Goal: Use online tool/utility: Use online tool/utility

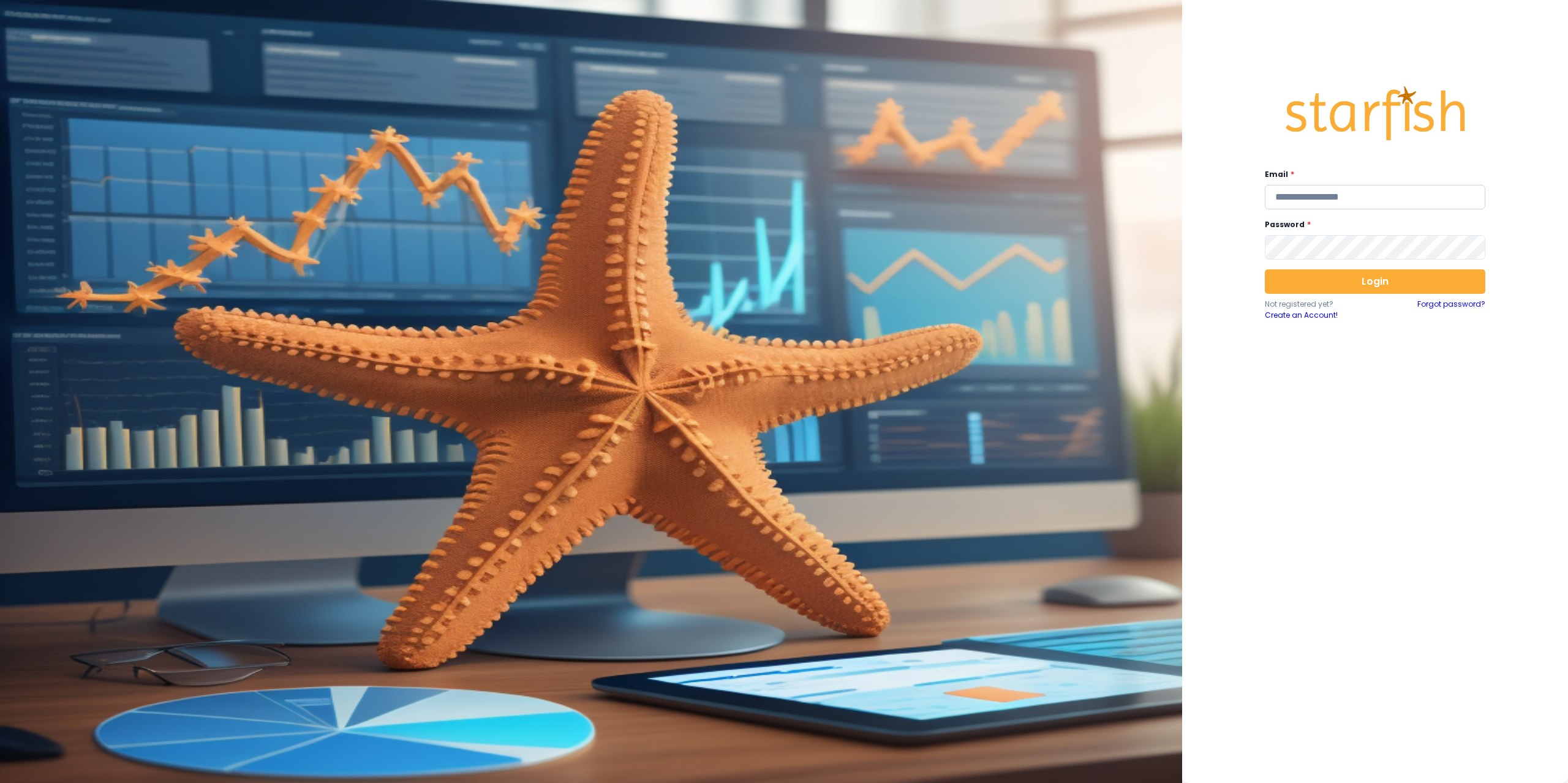
click at [1393, 204] on input "email" at bounding box center [1375, 197] width 221 height 25
type input "**********"
click at [1302, 292] on button "Login" at bounding box center [1375, 282] width 221 height 25
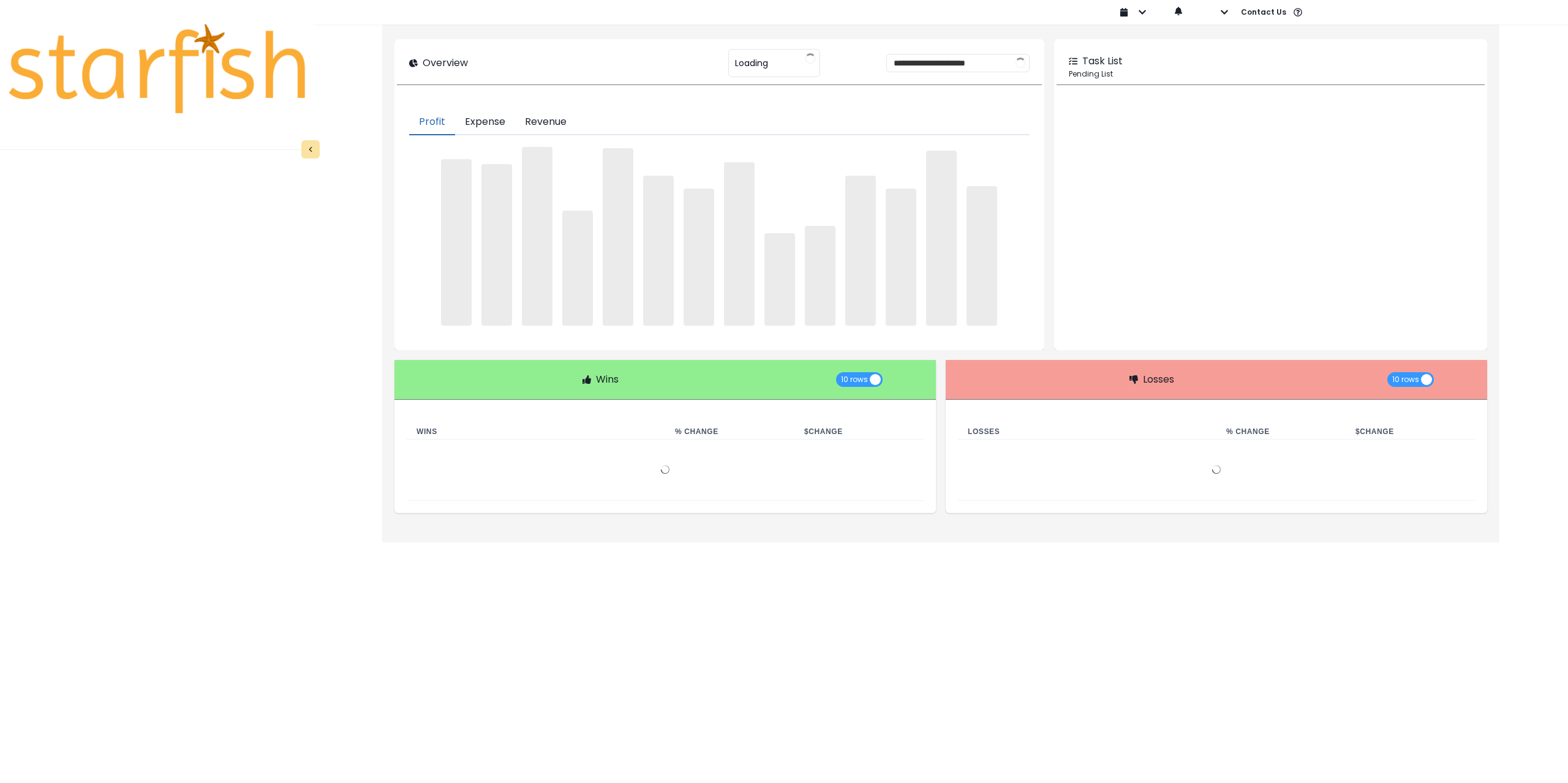
type input "********"
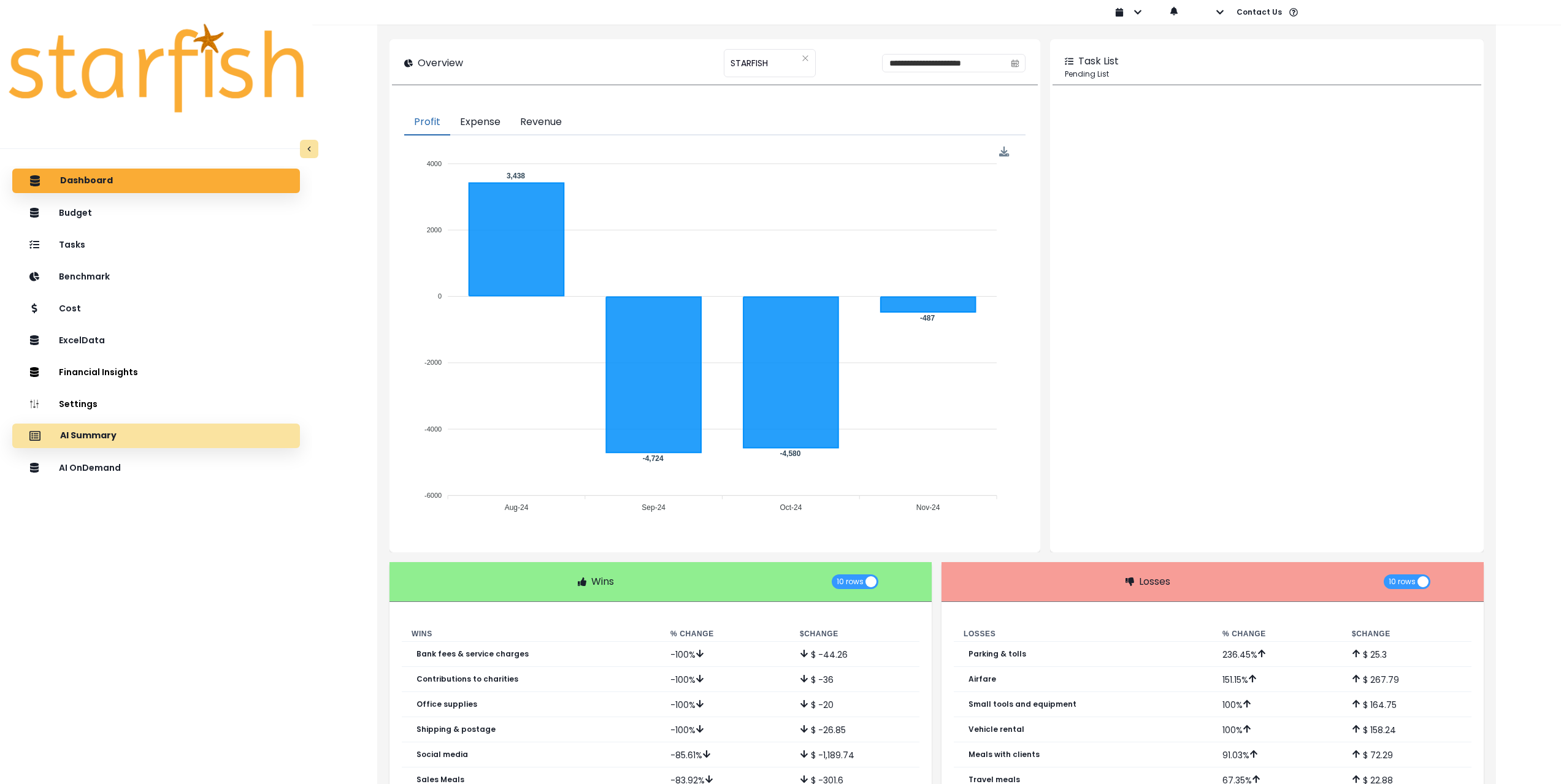
click at [144, 440] on div "AI Summary" at bounding box center [156, 435] width 268 height 26
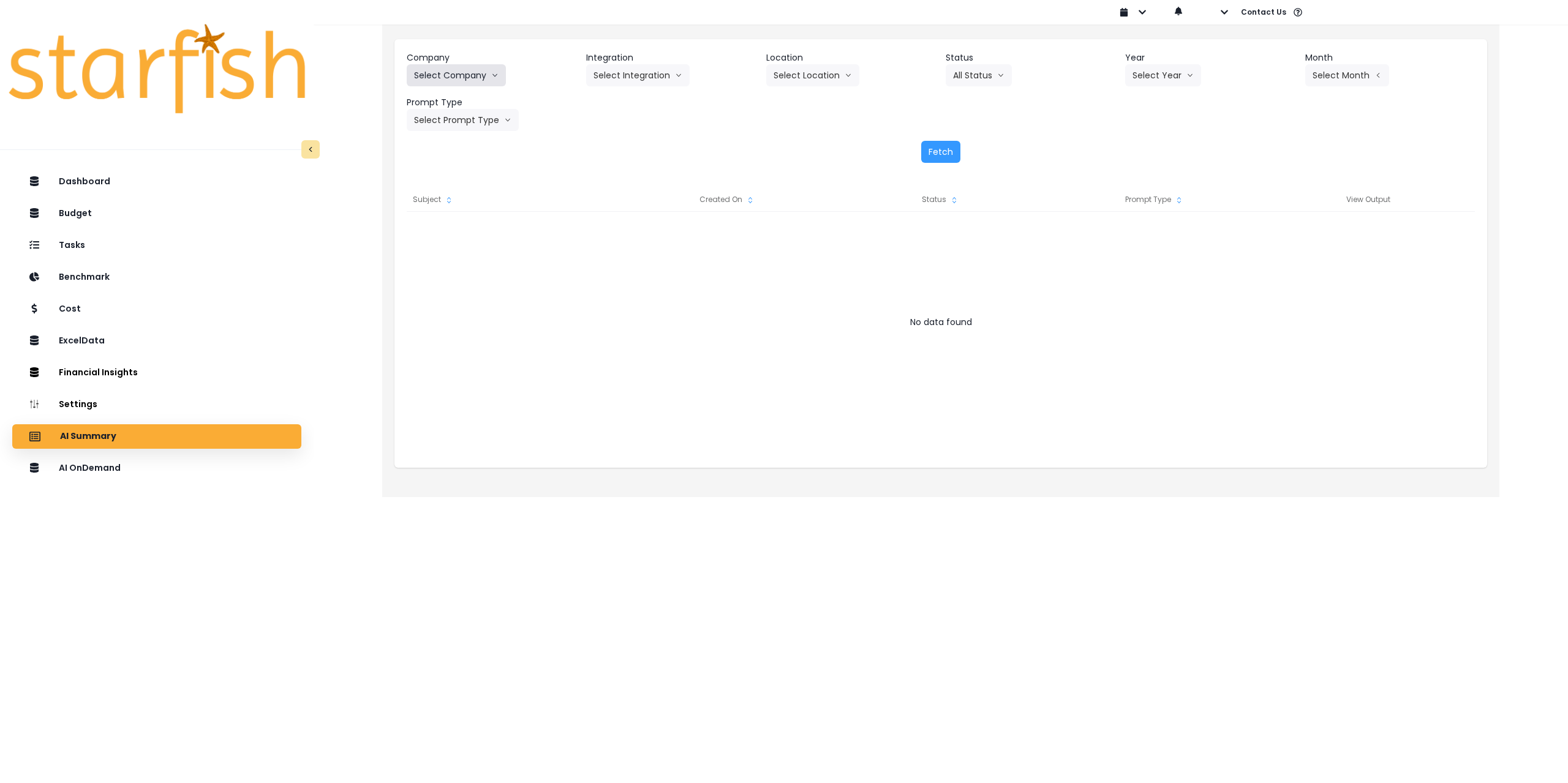
click at [461, 80] on button "Select Company" at bounding box center [456, 75] width 99 height 22
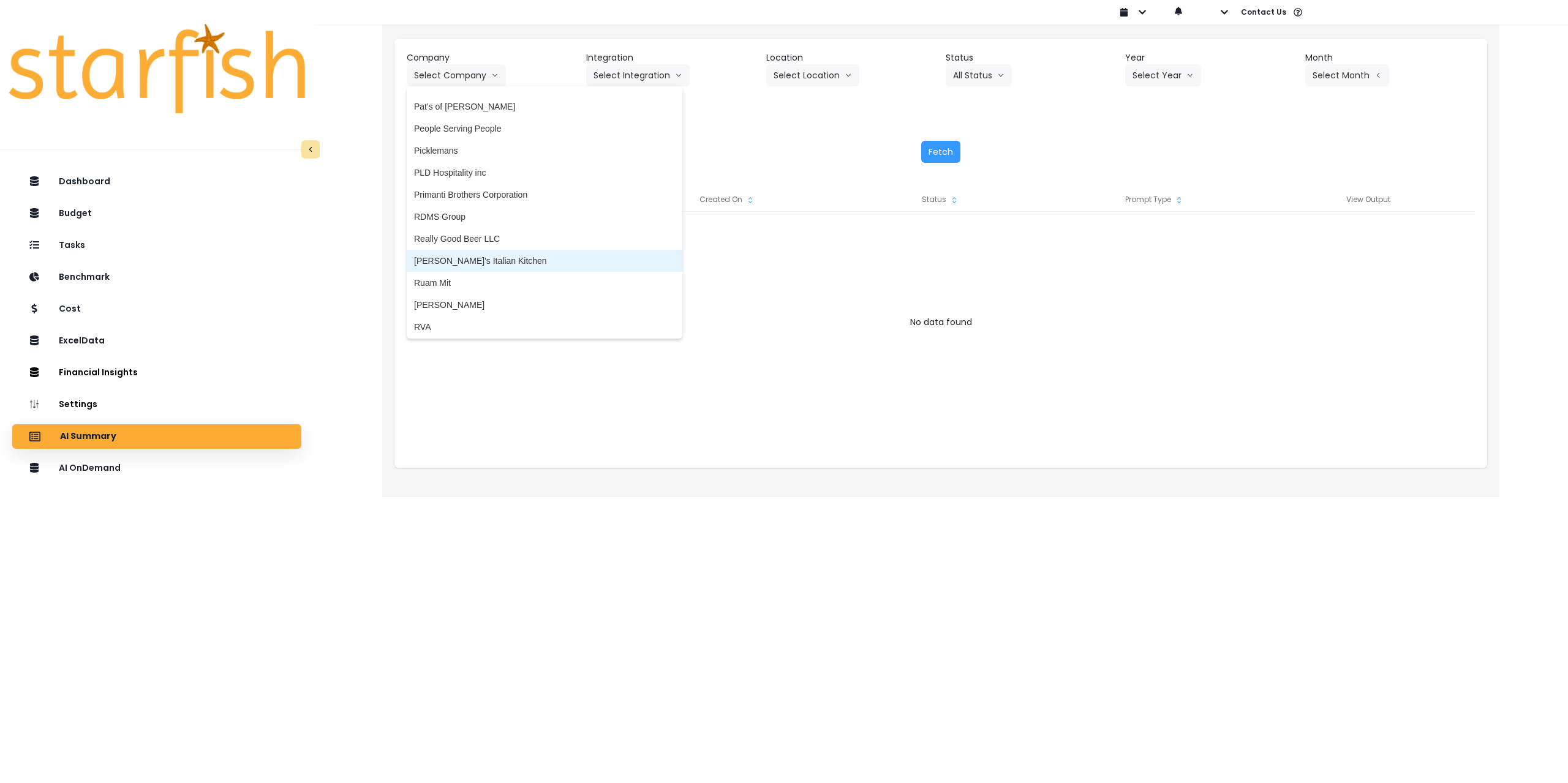
scroll to position [1906, 0]
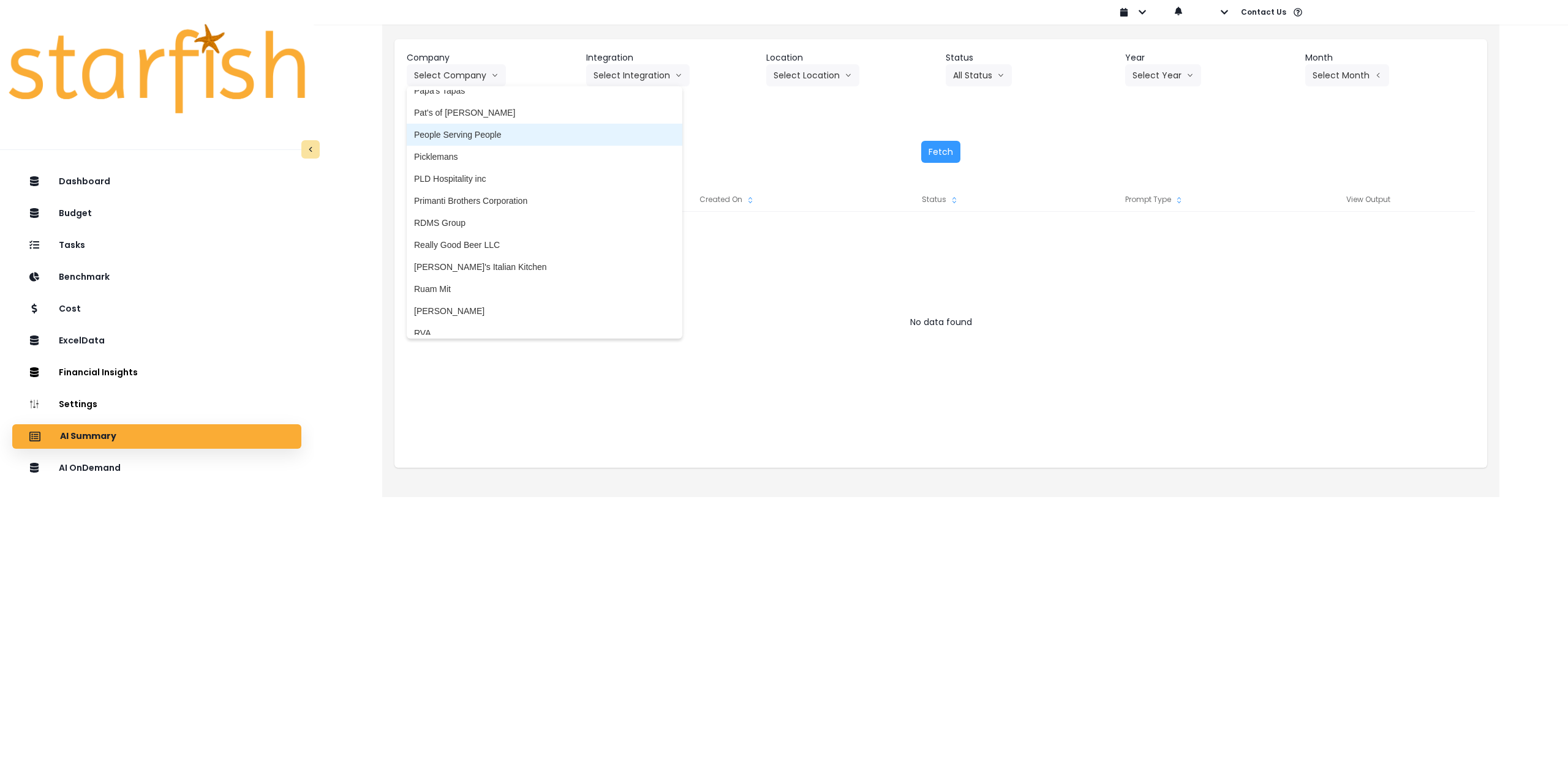
click at [500, 134] on span "People Serving People" at bounding box center [544, 134] width 261 height 12
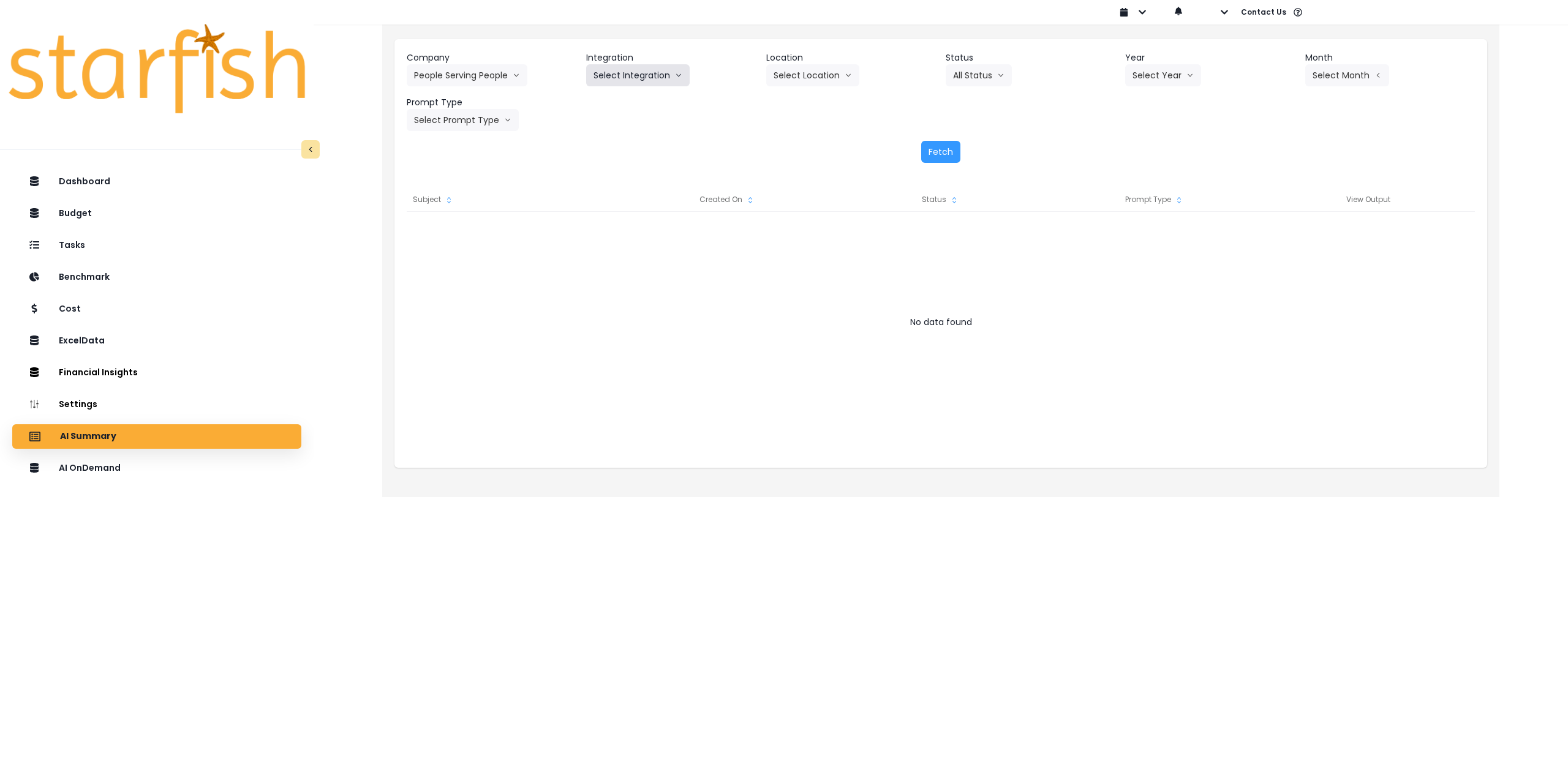
click at [636, 76] on button "Select Integration" at bounding box center [638, 75] width 104 height 22
click at [607, 99] on span "MMF" at bounding box center [609, 101] width 31 height 12
click at [795, 76] on button "Select Location" at bounding box center [813, 75] width 93 height 22
click at [797, 95] on span "All Locations" at bounding box center [822, 101] width 96 height 12
click at [1325, 70] on button "Select Month" at bounding box center [1347, 75] width 84 height 22
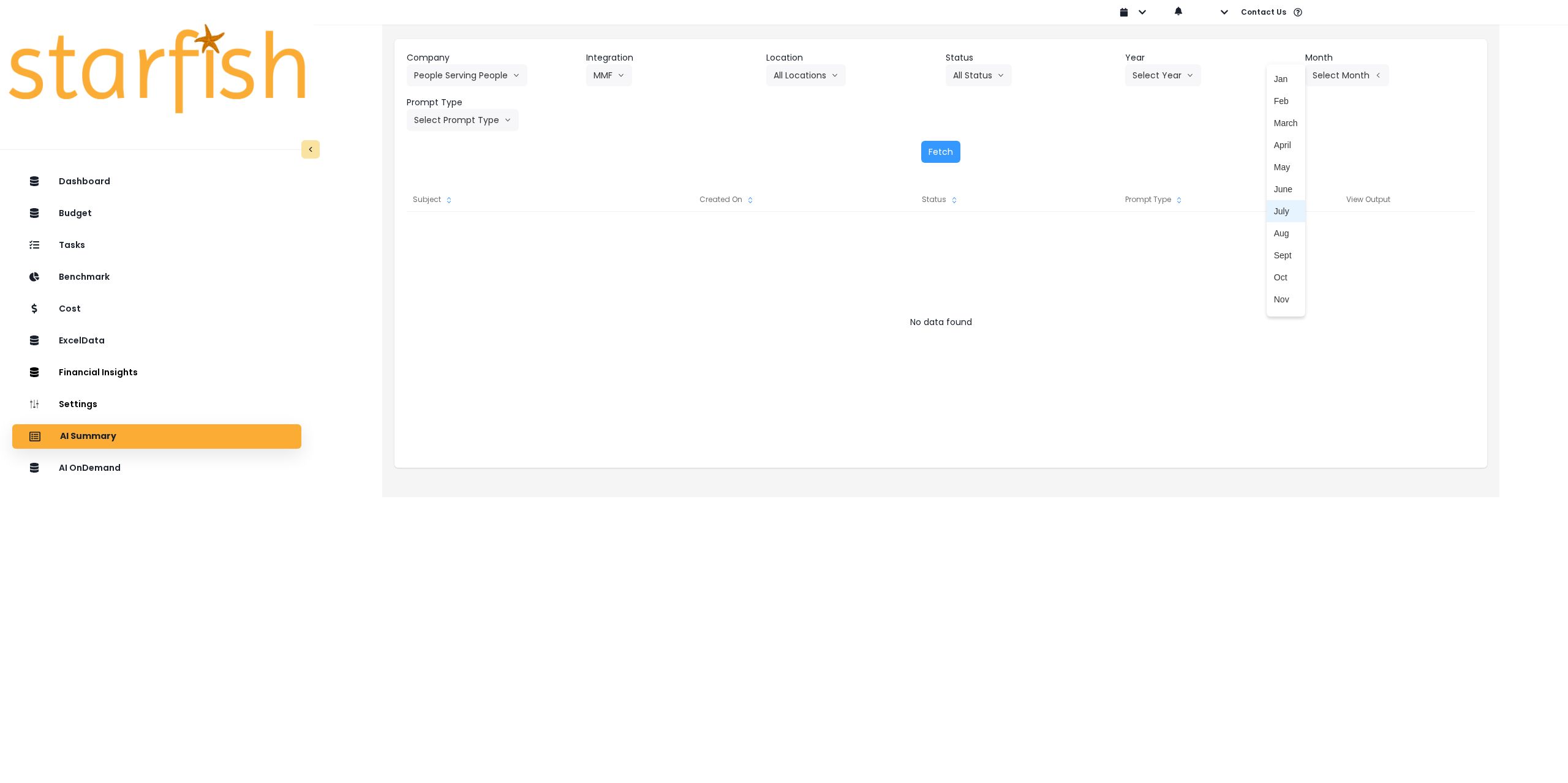
click at [1274, 212] on span "July" at bounding box center [1286, 211] width 24 height 12
click at [1134, 79] on button "Select Year" at bounding box center [1163, 75] width 76 height 22
click at [1135, 151] on li "2025" at bounding box center [1142, 145] width 34 height 22
click at [463, 107] on header "Prompt Type" at bounding box center [492, 102] width 170 height 13
click at [465, 122] on button "Select Prompt Type" at bounding box center [463, 119] width 112 height 22
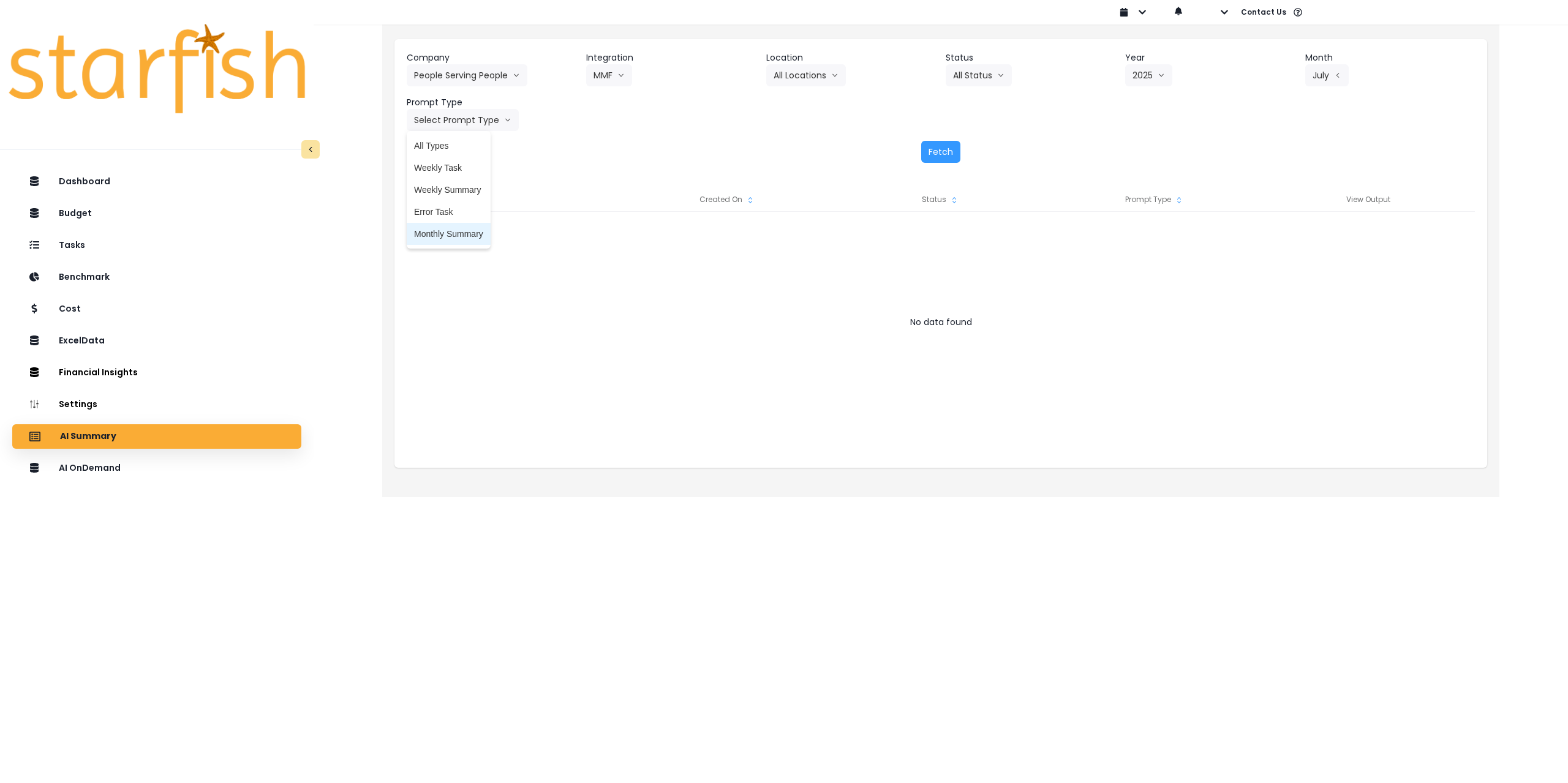
click at [466, 232] on span "Monthly Summary" at bounding box center [449, 233] width 69 height 12
click at [925, 145] on button "Fetch" at bounding box center [941, 151] width 39 height 22
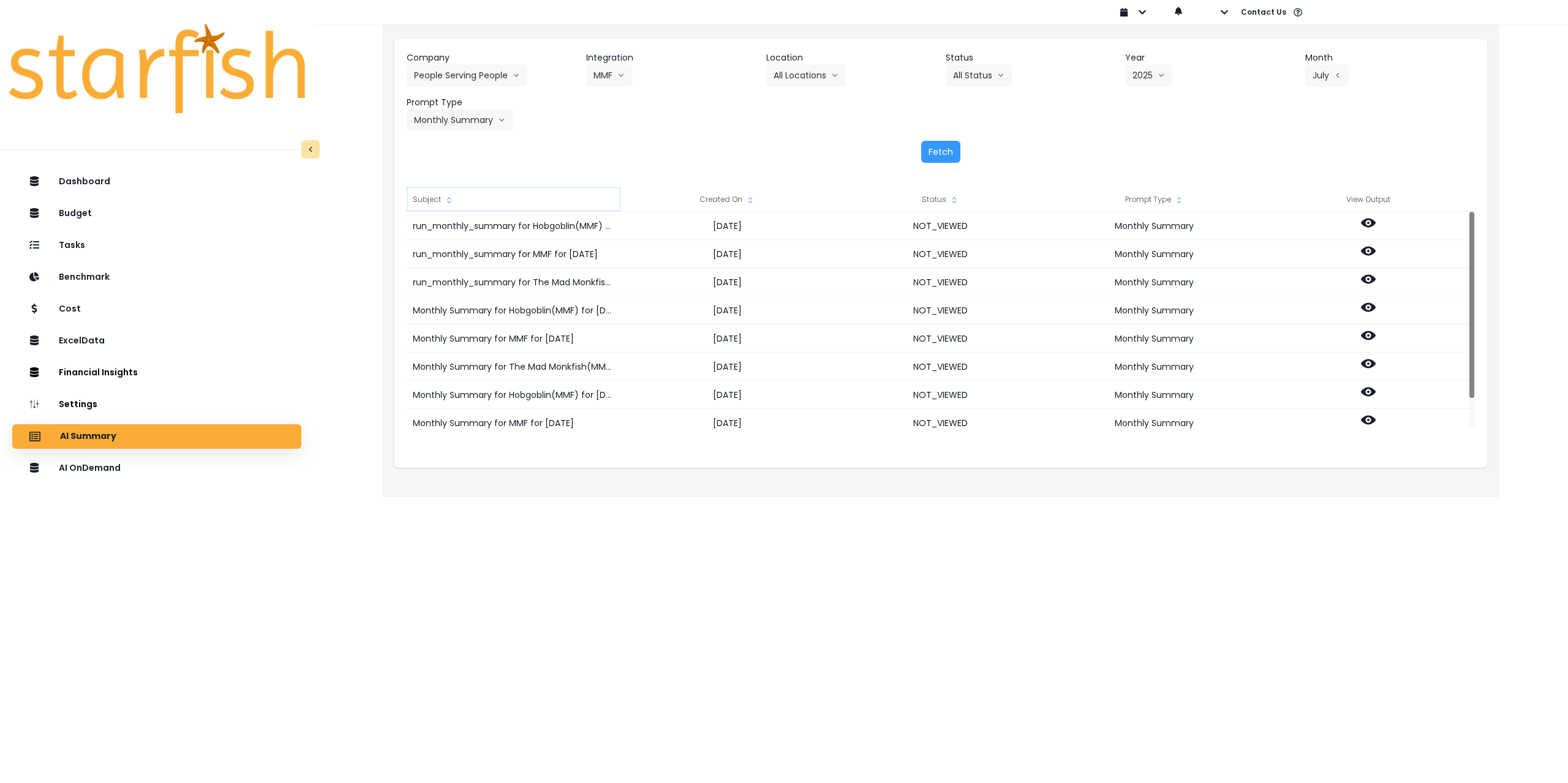
click at [444, 199] on icon "sort" at bounding box center [449, 200] width 10 height 10
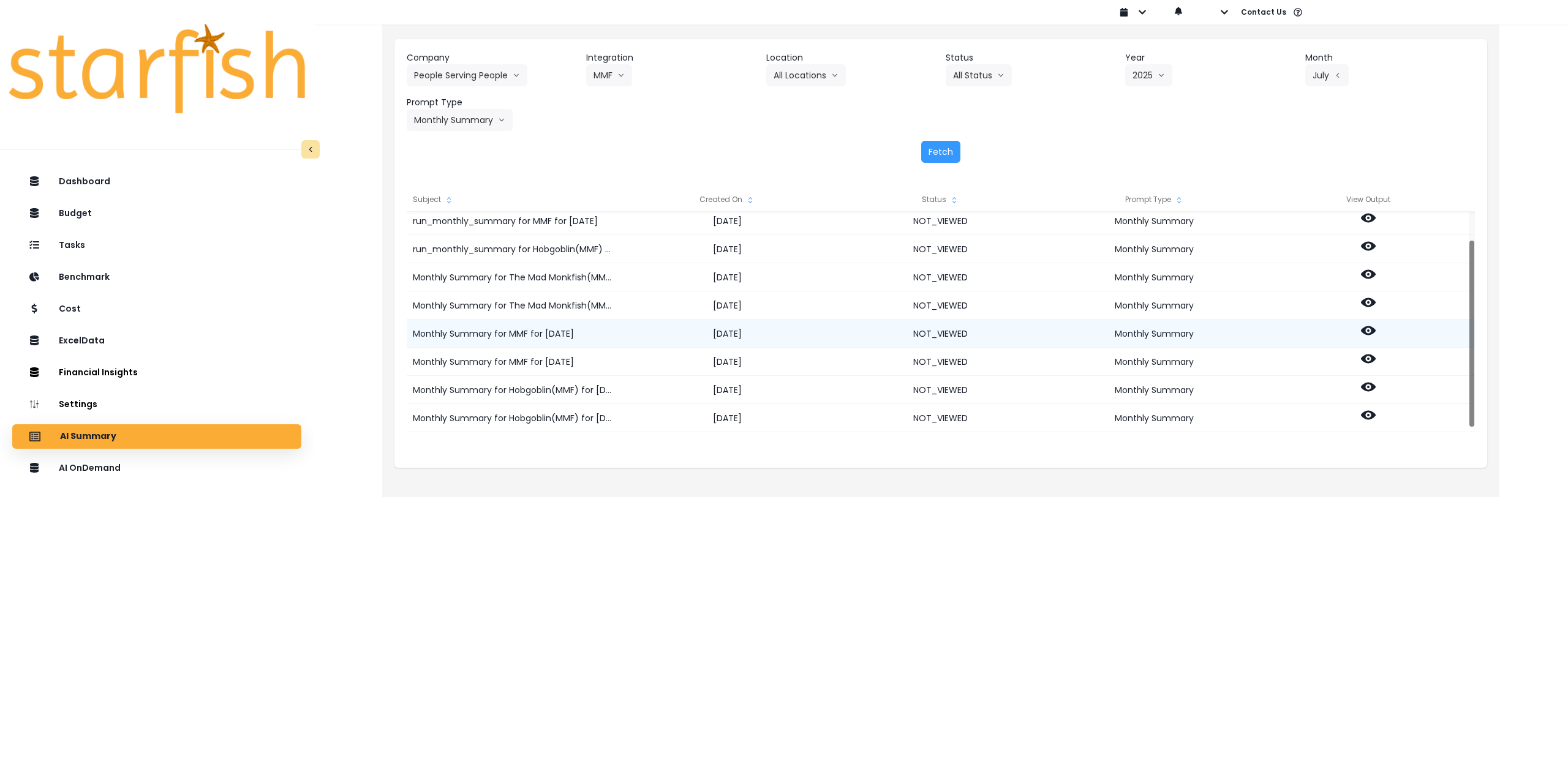
click at [1369, 332] on icon at bounding box center [1368, 330] width 14 height 14
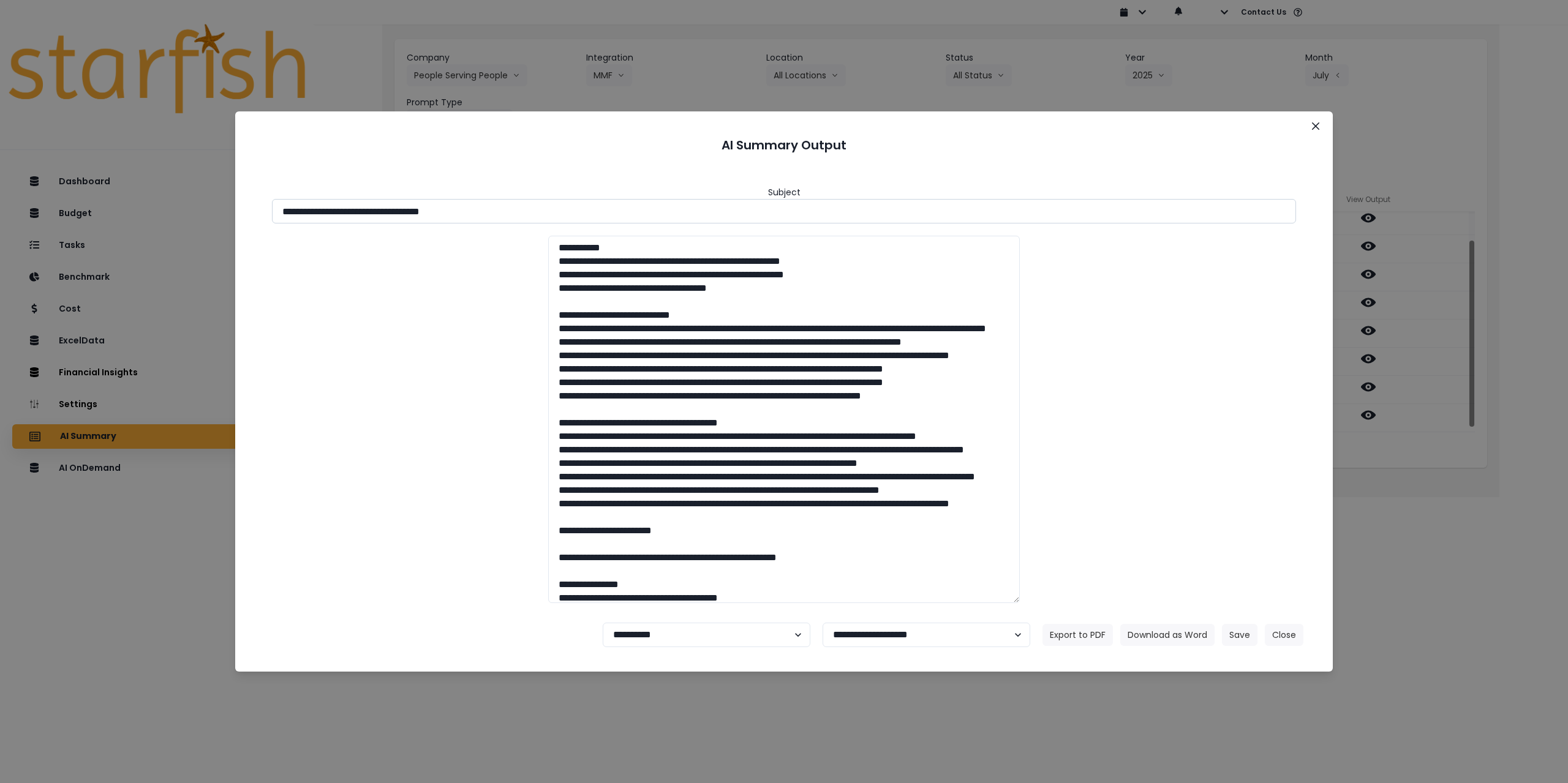
drag, startPoint x: 393, startPoint y: 214, endPoint x: 563, endPoint y: 216, distance: 170.0
click at [563, 216] on input "**********" at bounding box center [784, 211] width 1024 height 25
click at [1140, 630] on button "Download as Word" at bounding box center [1168, 635] width 94 height 22
click at [1460, 523] on div "**********" at bounding box center [784, 392] width 1568 height 783
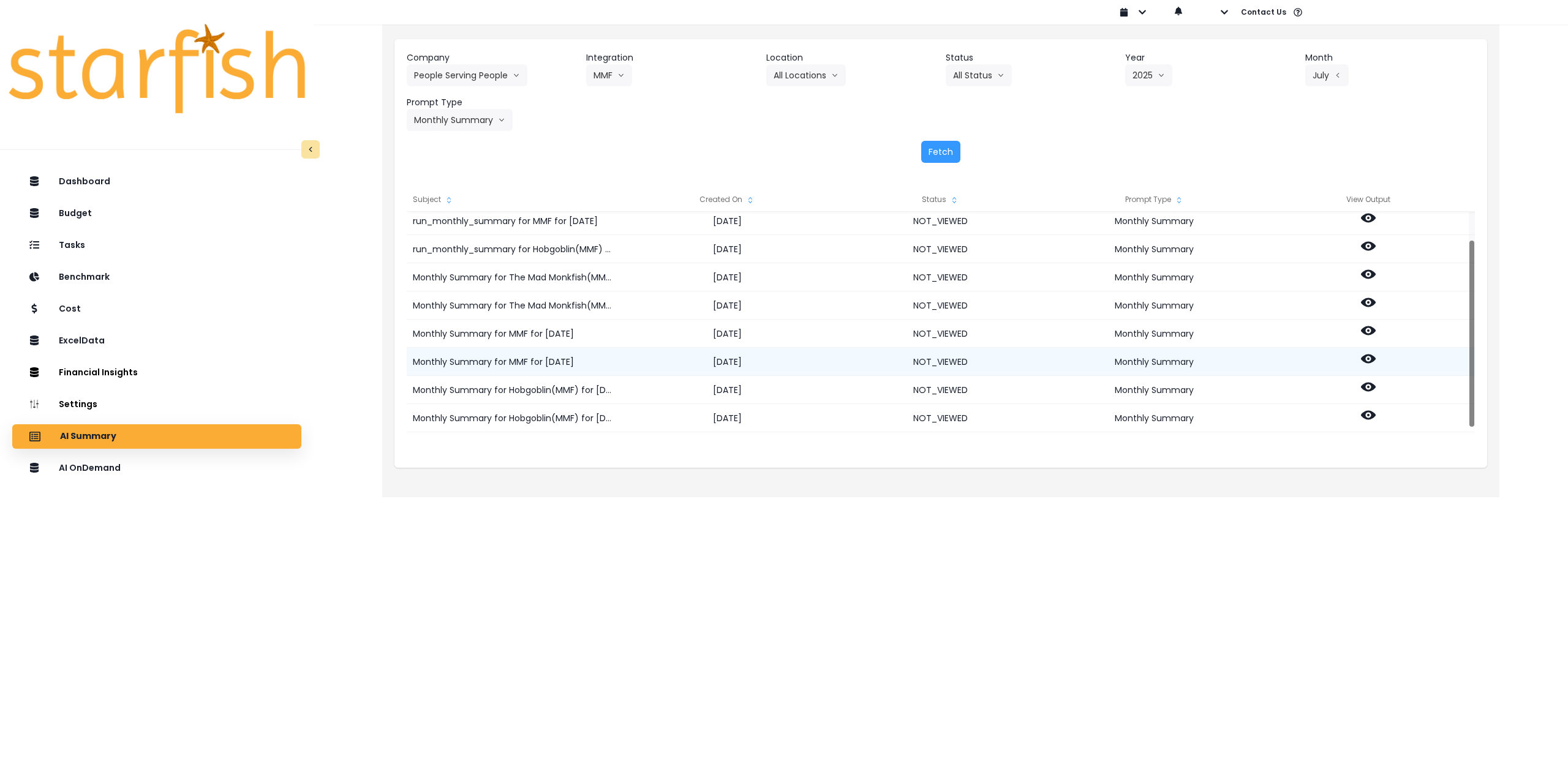
click at [1370, 358] on icon at bounding box center [1368, 358] width 14 height 14
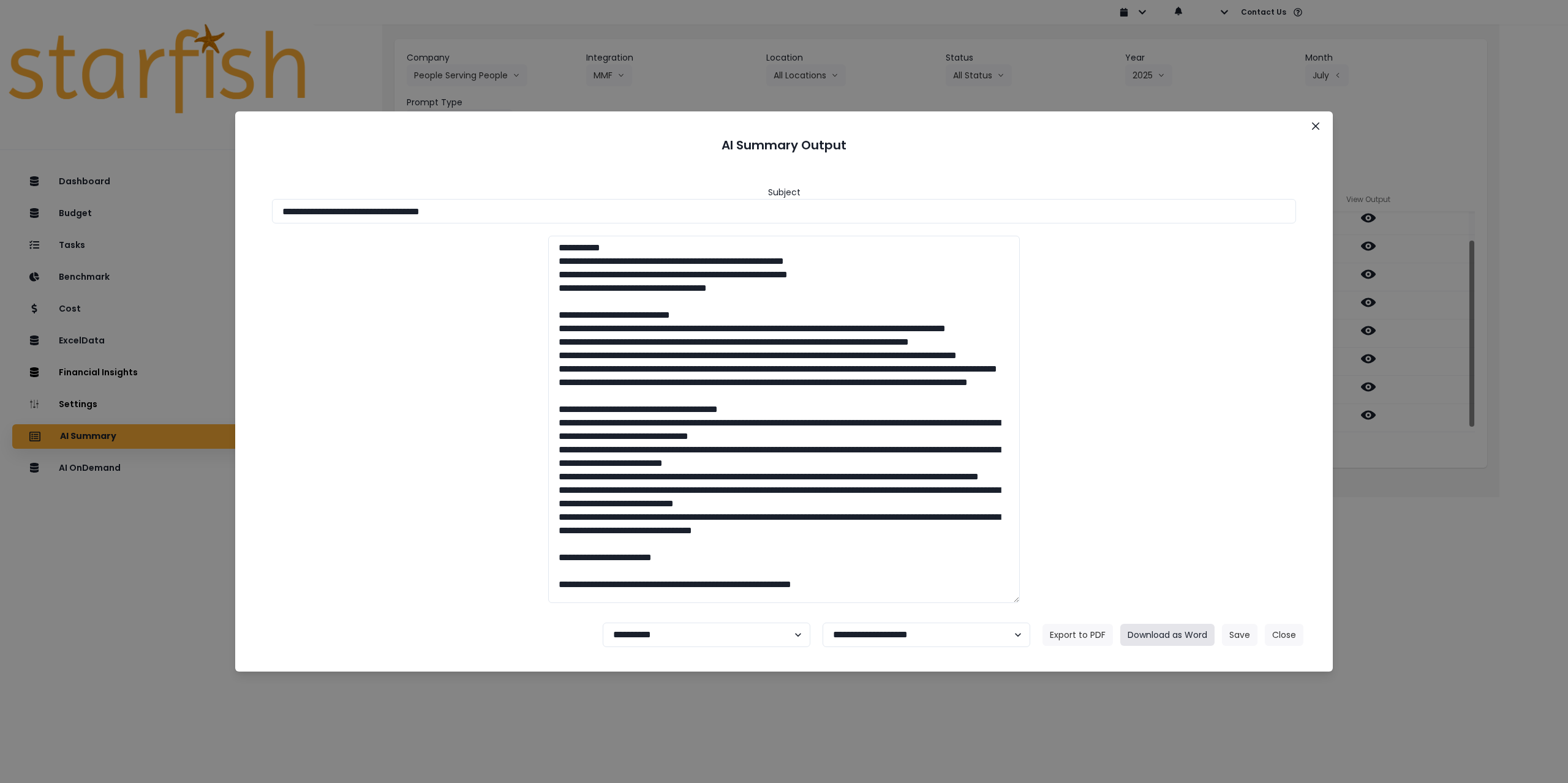
click at [1201, 634] on button "Download as Word" at bounding box center [1168, 635] width 94 height 22
